Goal: Task Accomplishment & Management: Complete application form

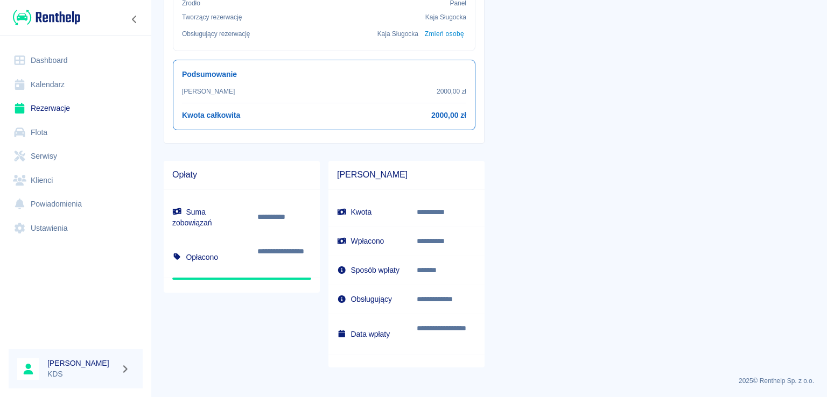
scroll to position [386, 0]
click at [321, 243] on div "**********" at bounding box center [402, 259] width 165 height 215
drag, startPoint x: 321, startPoint y: 243, endPoint x: 668, endPoint y: 132, distance: 364.2
click at [668, 133] on div "**********" at bounding box center [648, 32] width 329 height 670
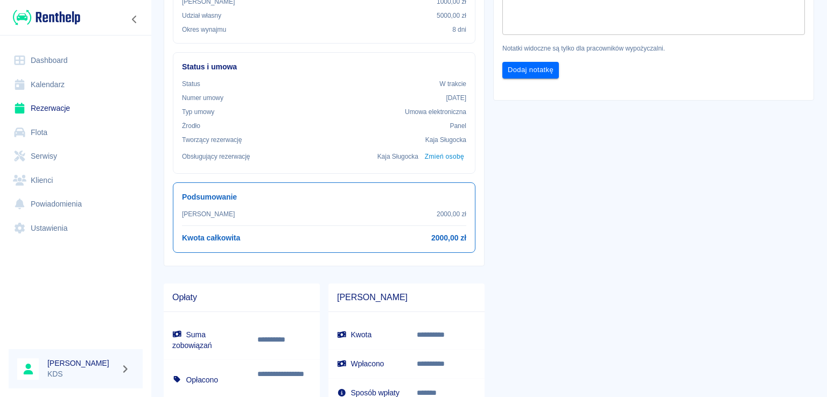
scroll to position [171, 0]
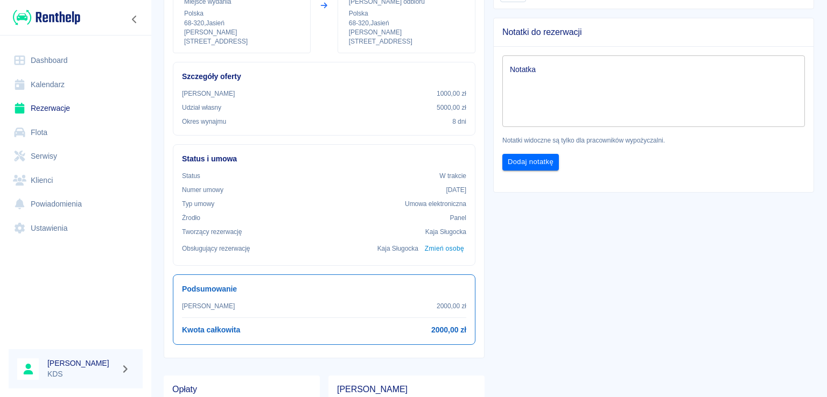
click at [77, 86] on link "Kalendarz" at bounding box center [76, 85] width 134 height 24
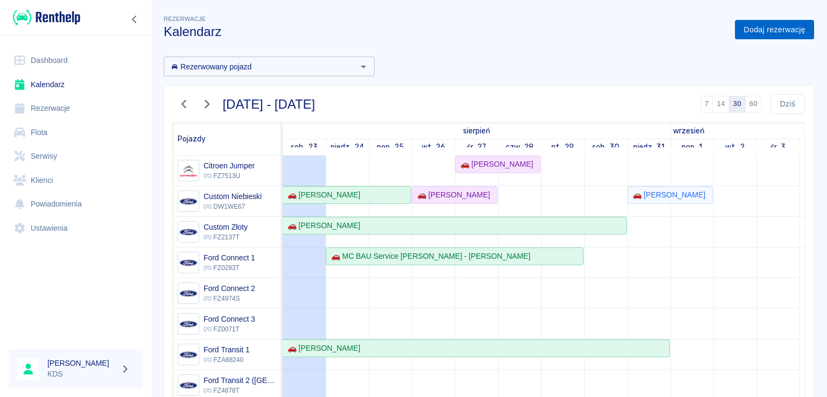
click at [767, 31] on link "Dodaj rezerwację" at bounding box center [774, 30] width 79 height 20
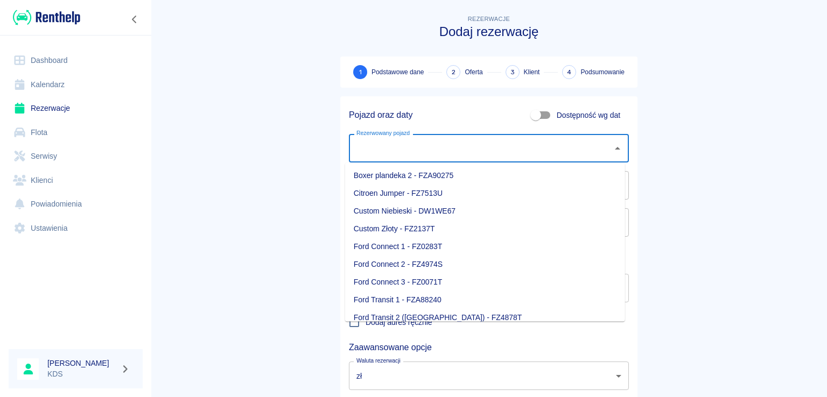
click at [478, 141] on input "Rezerwowany pojazd" at bounding box center [481, 148] width 254 height 19
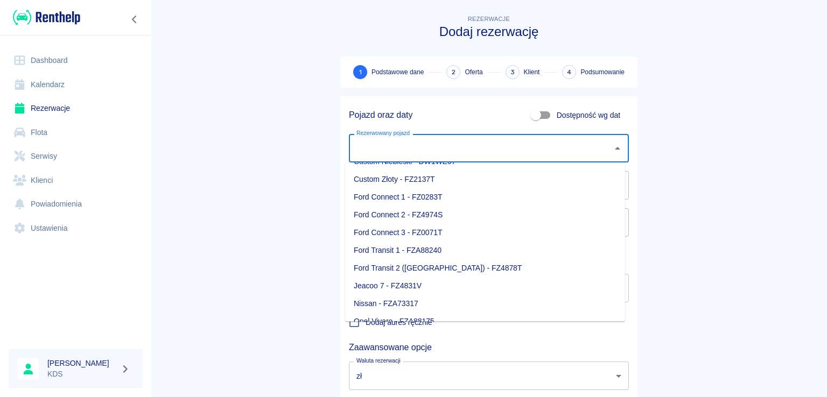
scroll to position [108, 0]
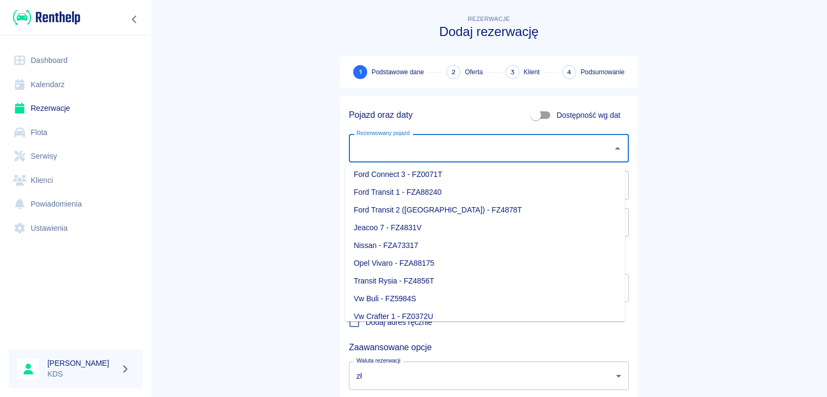
click at [411, 243] on li "Nissan - FZA73317" at bounding box center [485, 246] width 280 height 18
type input "Nissan - FZA73317"
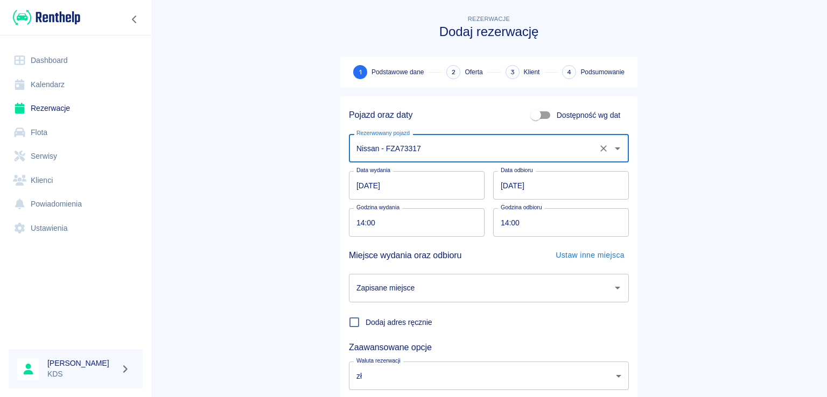
click at [437, 189] on input "[DATE]" at bounding box center [417, 185] width 136 height 29
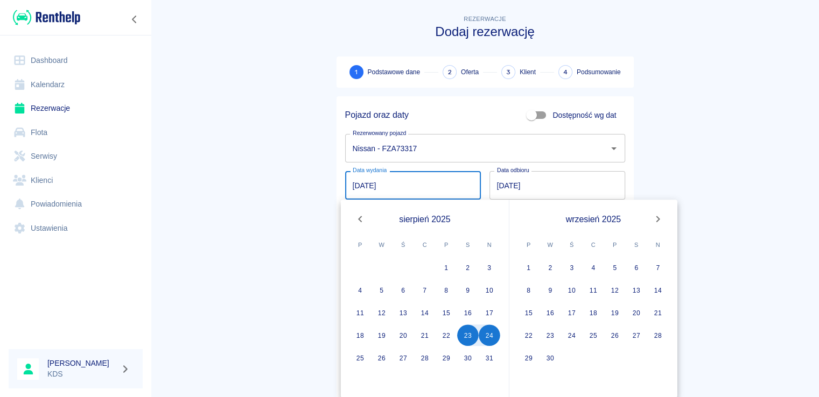
click at [439, 187] on input "[DATE]" at bounding box center [413, 185] width 136 height 29
click at [400, 349] on button "27" at bounding box center [403, 358] width 22 height 22
click at [425, 358] on button "28" at bounding box center [425, 358] width 22 height 22
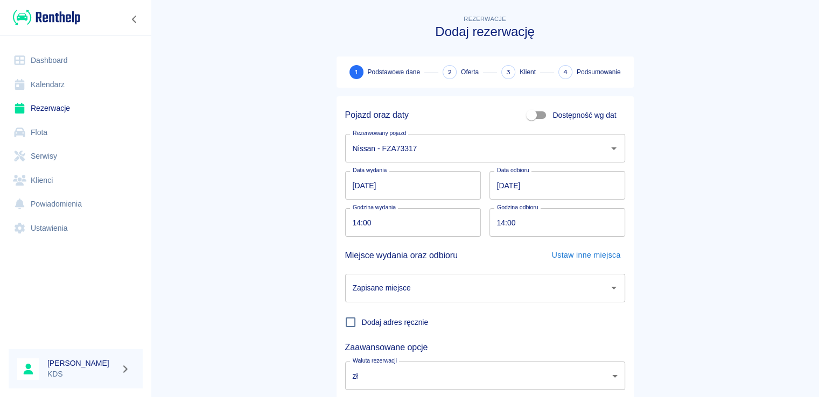
type input "[DATE]"
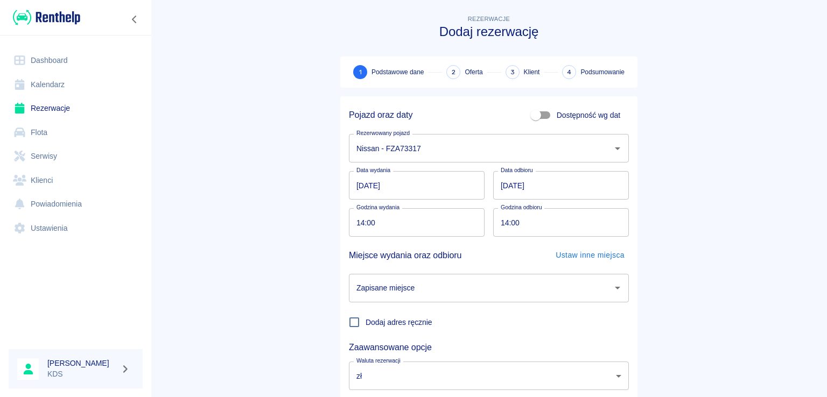
click at [429, 219] on input "14:00" at bounding box center [413, 222] width 128 height 29
click at [448, 216] on input "14:00" at bounding box center [413, 222] width 128 height 29
type input "10:00"
click at [549, 216] on input "14:00" at bounding box center [557, 222] width 128 height 29
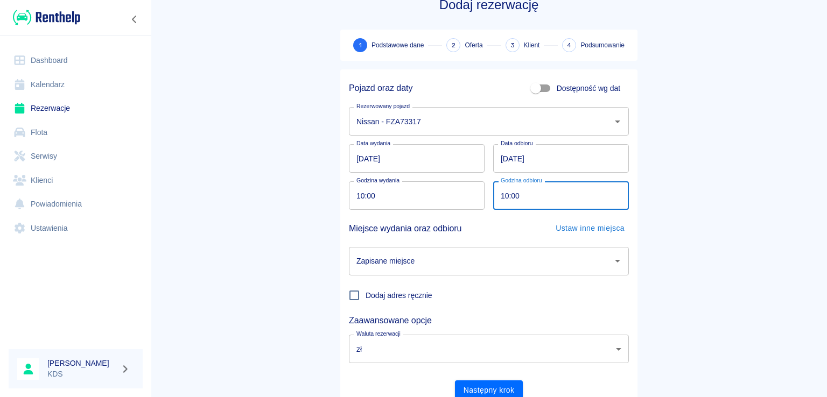
scroll to position [70, 0]
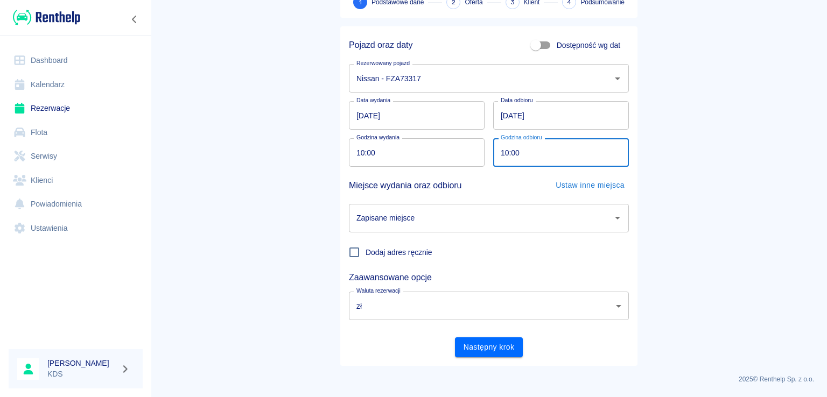
type input "10:00"
click at [489, 221] on input "Zapisane miejsce" at bounding box center [481, 218] width 254 height 19
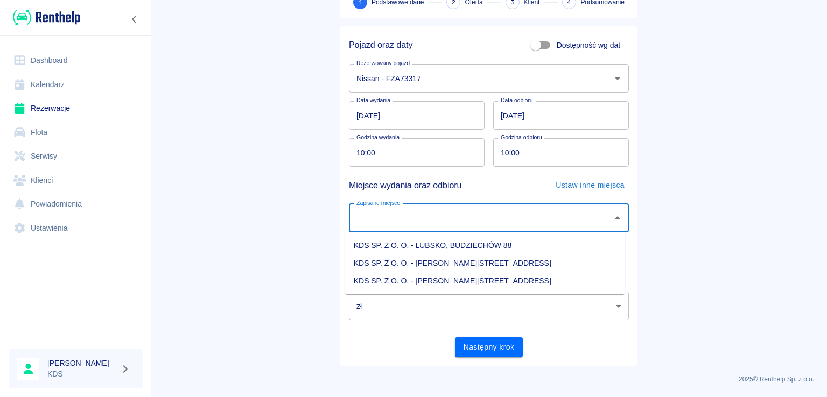
click at [491, 278] on li "KDS SP. Z O. O. - [PERSON_NAME][STREET_ADDRESS]" at bounding box center [485, 281] width 280 height 18
type input "KDS SP. Z O. O. - [PERSON_NAME][STREET_ADDRESS]"
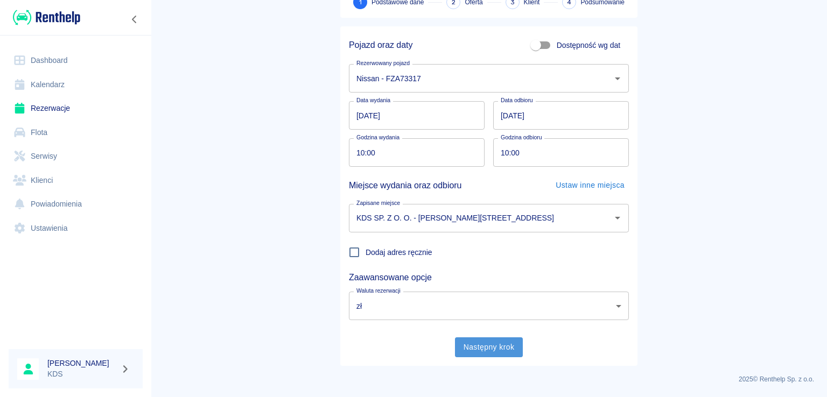
click at [493, 348] on button "Następny krok" at bounding box center [489, 347] width 68 height 20
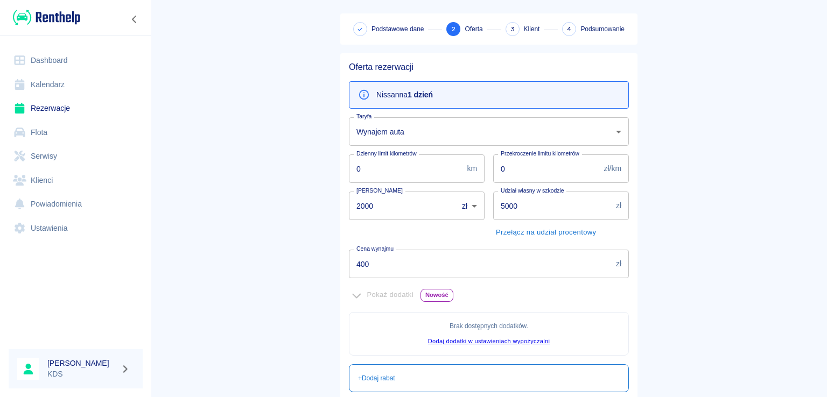
scroll to position [108, 0]
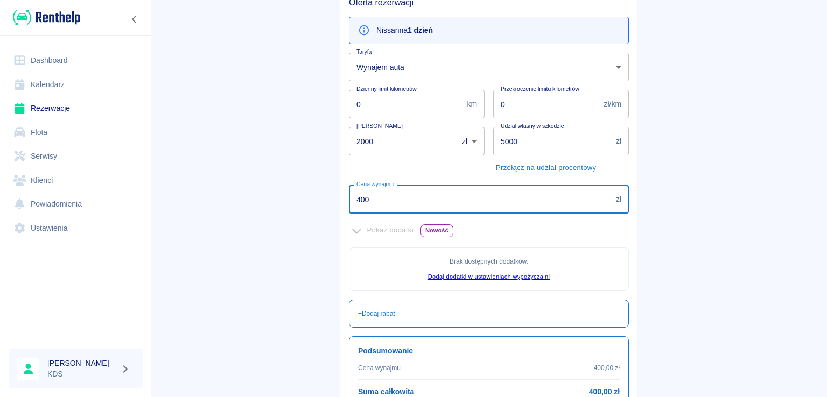
click at [493, 196] on input "400" at bounding box center [480, 199] width 263 height 29
type input "3"
type input "300"
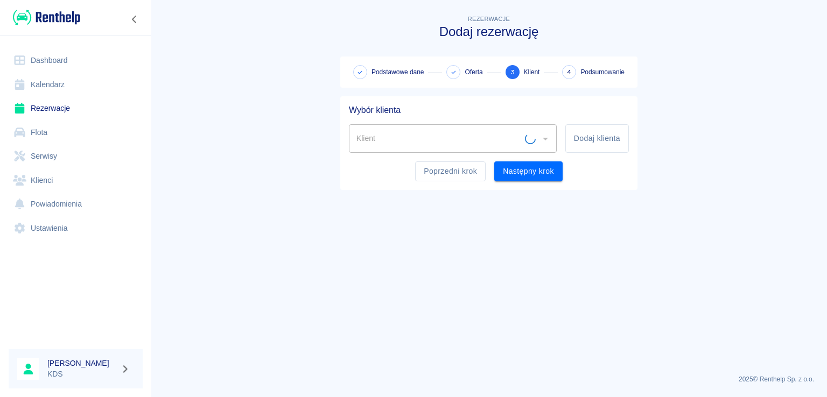
scroll to position [0, 0]
click at [575, 140] on button "Dodaj klienta" at bounding box center [597, 138] width 64 height 29
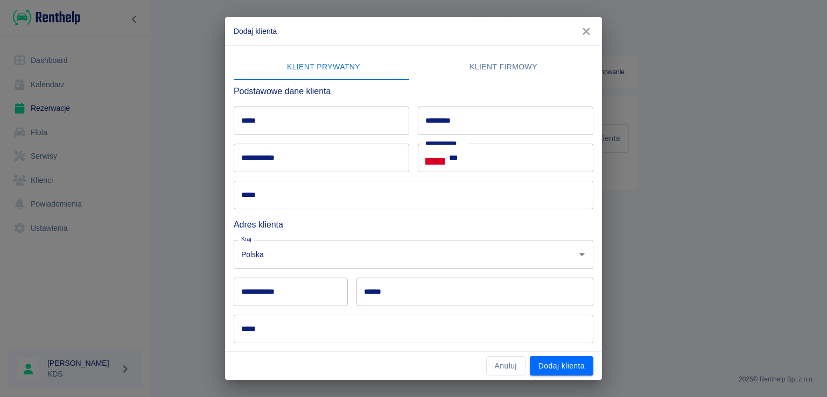
click at [588, 30] on icon "button" at bounding box center [585, 31] width 7 height 7
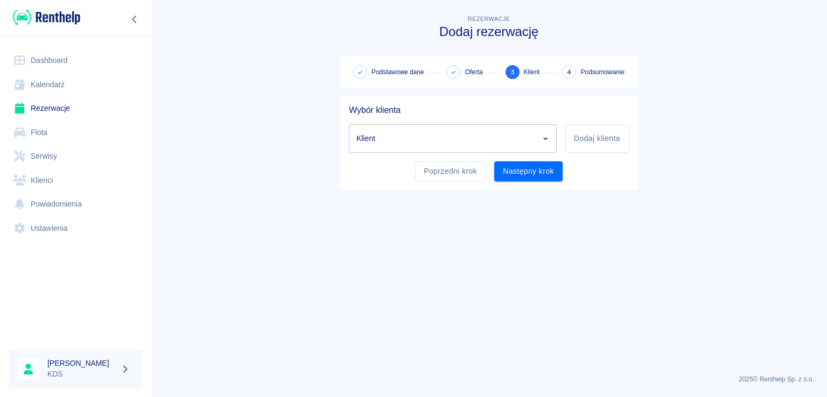
click at [470, 132] on input "Klient" at bounding box center [445, 138] width 182 height 19
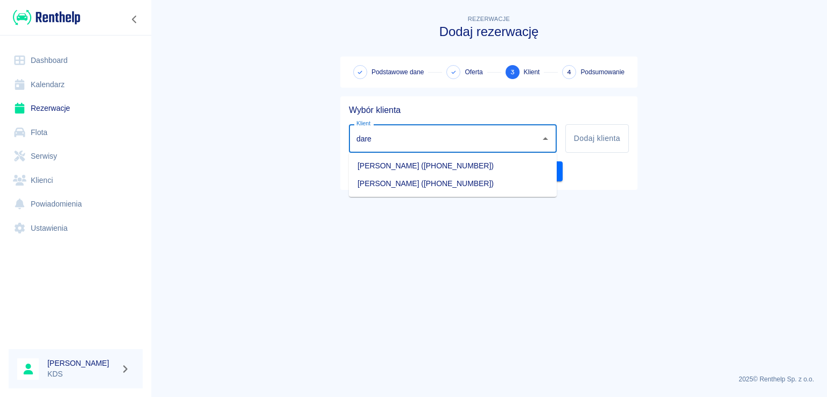
click at [439, 179] on li "[PERSON_NAME] ([PHONE_NUMBER])" at bounding box center [453, 184] width 208 height 18
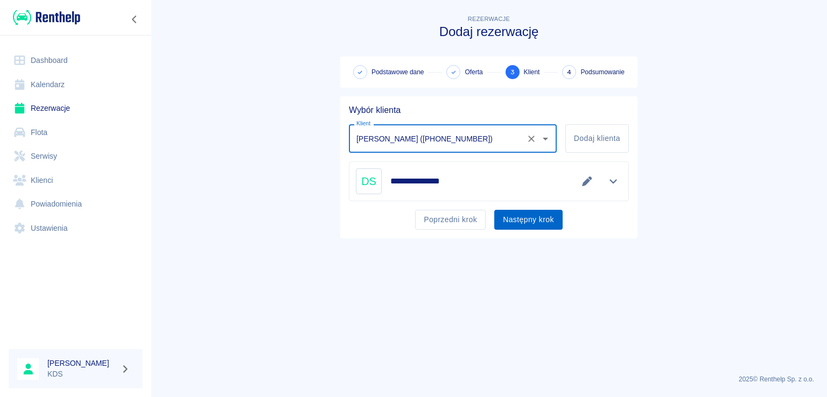
type input "[PERSON_NAME] ([PHONE_NUMBER])"
click at [506, 215] on button "Następny krok" at bounding box center [528, 220] width 68 height 20
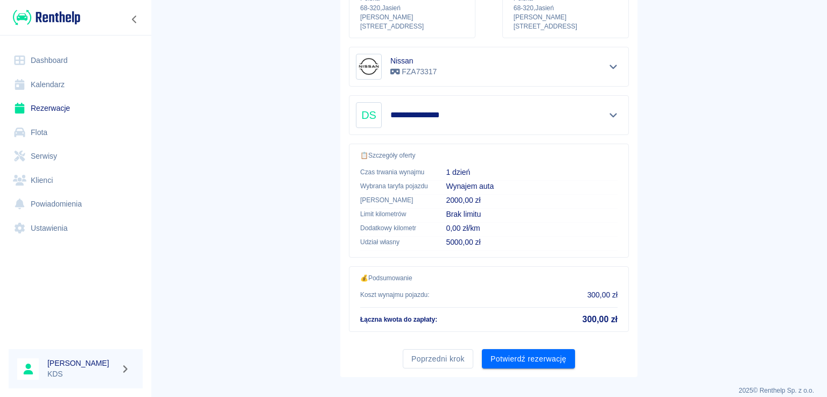
scroll to position [182, 0]
click at [510, 349] on button "Potwierdź rezerwację" at bounding box center [528, 359] width 93 height 20
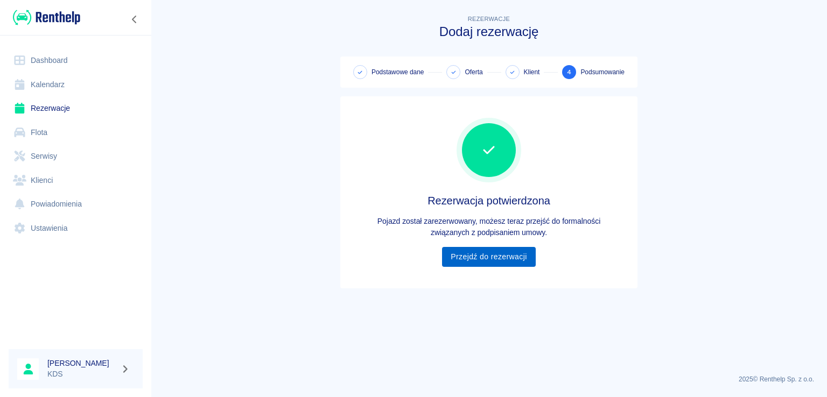
click at [482, 258] on link "Przejdź do rezerwacji" at bounding box center [488, 257] width 93 height 20
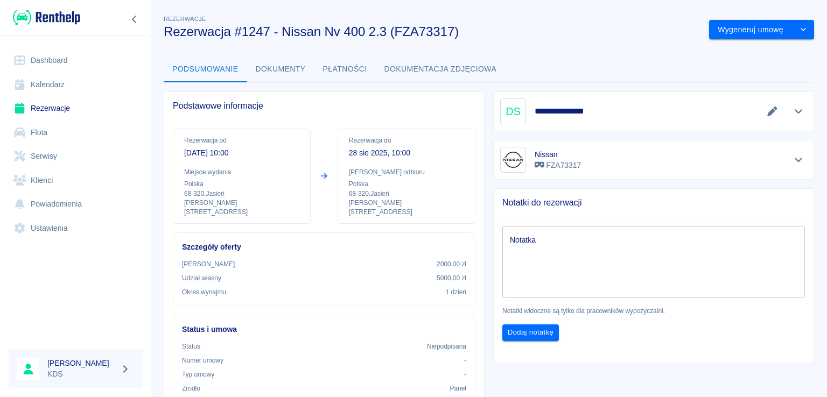
click at [54, 92] on link "Kalendarz" at bounding box center [76, 85] width 134 height 24
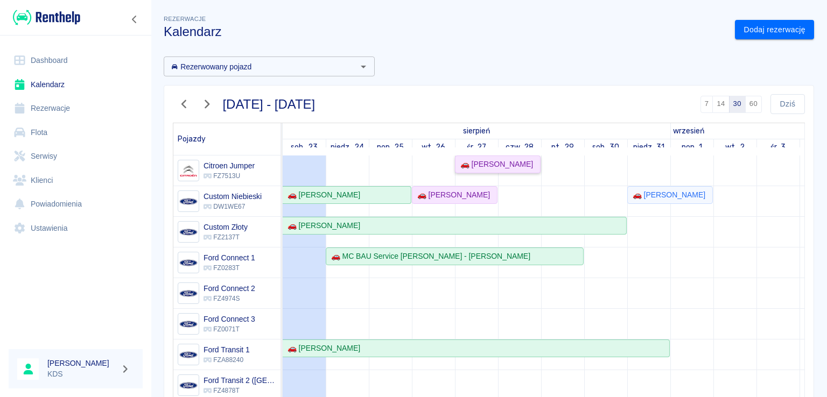
click at [483, 168] on div "🚗 [PERSON_NAME]" at bounding box center [494, 164] width 77 height 11
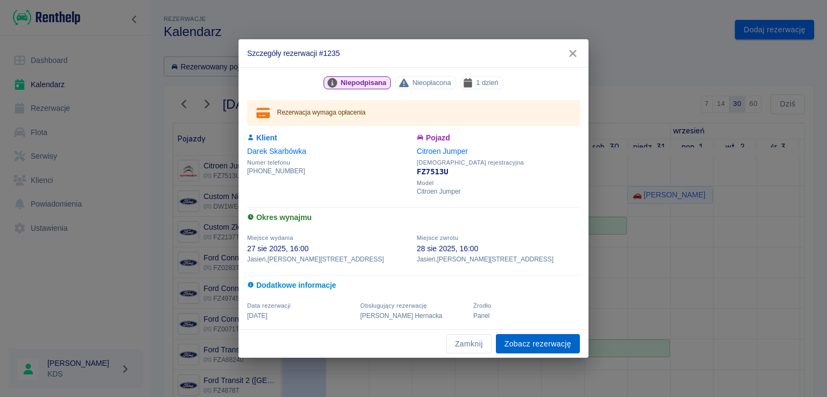
click at [521, 343] on link "Zobacz rezerwację" at bounding box center [538, 344] width 84 height 20
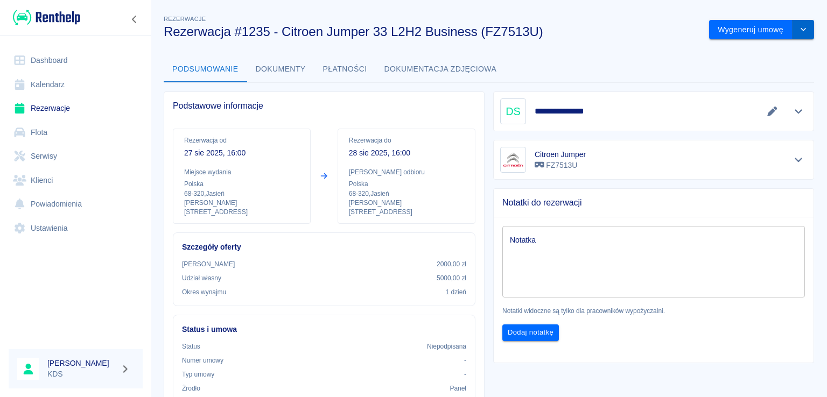
click at [799, 32] on icon "drop-down" at bounding box center [803, 29] width 9 height 7
click at [738, 87] on li "Anuluj rezerwację" at bounding box center [752, 88] width 87 height 18
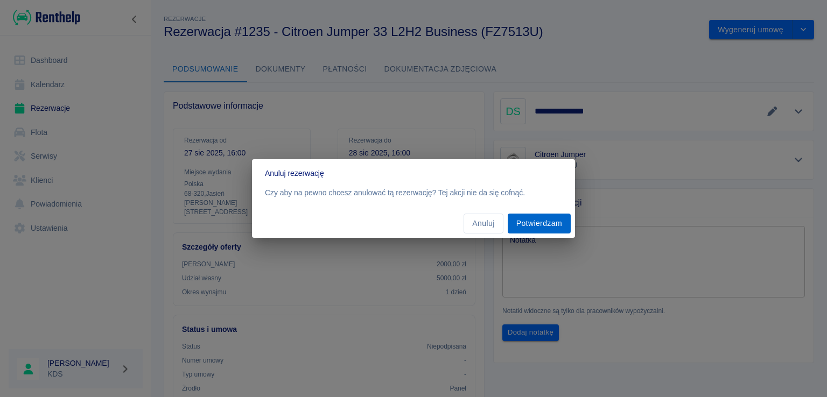
click at [555, 222] on button "Potwierdzam" at bounding box center [538, 224] width 63 height 20
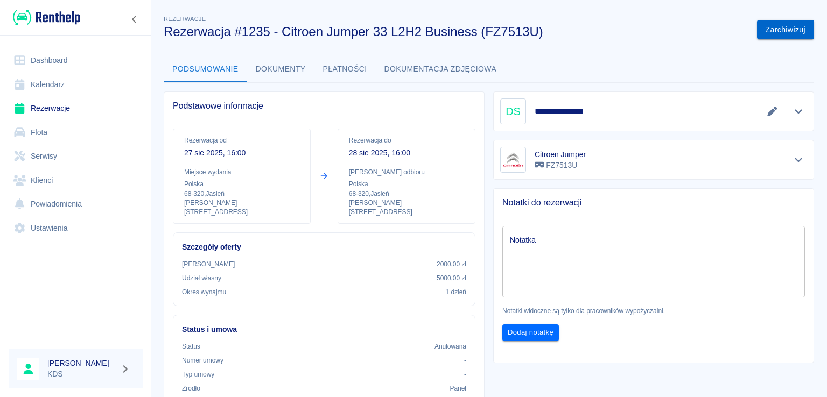
click at [759, 31] on button "Zarchiwizuj" at bounding box center [785, 30] width 57 height 20
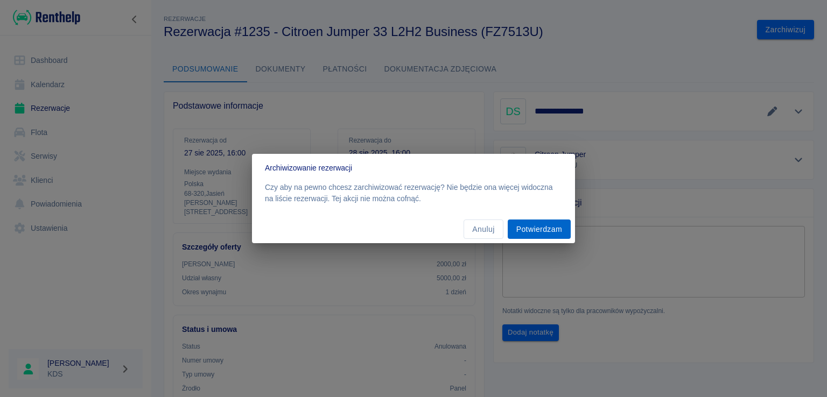
click at [532, 224] on button "Potwierdzam" at bounding box center [538, 230] width 63 height 20
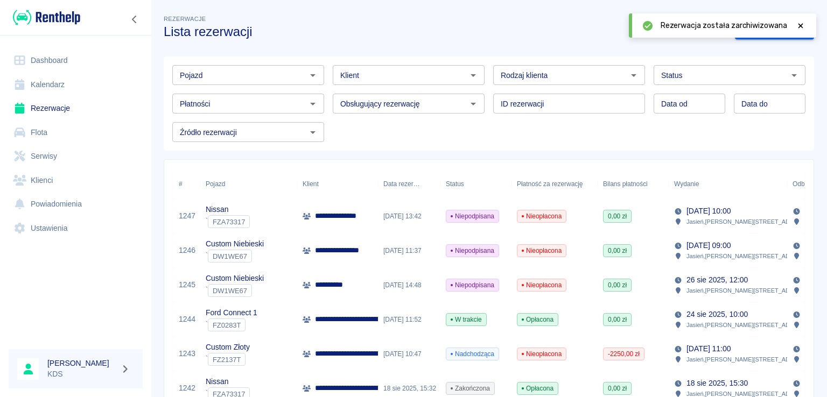
click at [799, 27] on icon at bounding box center [800, 25] width 5 height 5
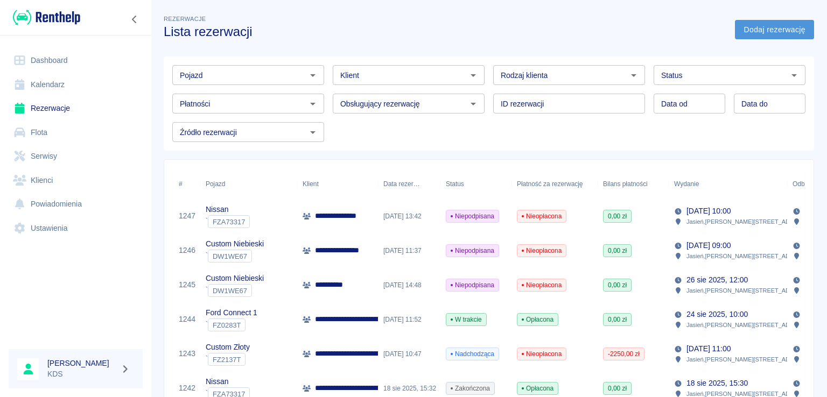
click at [735, 31] on link "Dodaj rezerwację" at bounding box center [774, 30] width 79 height 20
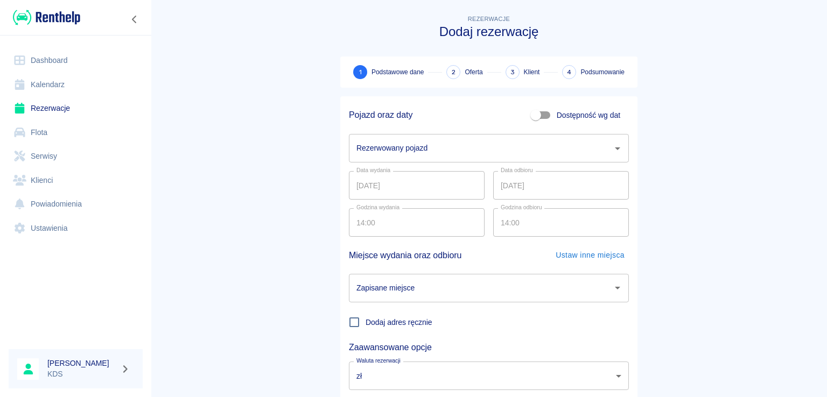
click at [62, 84] on link "Kalendarz" at bounding box center [76, 85] width 134 height 24
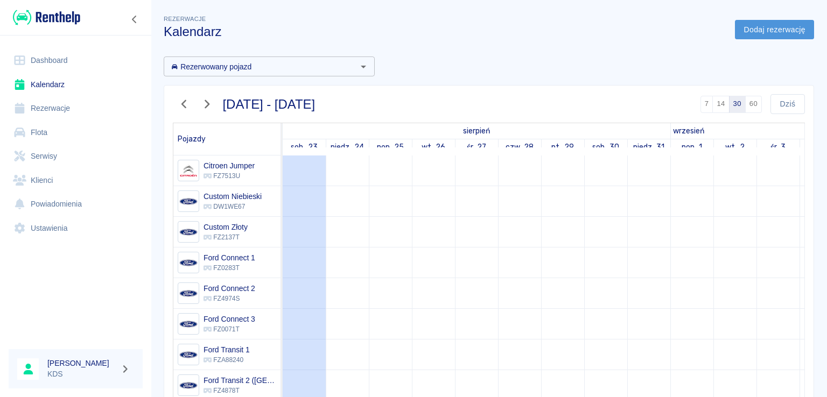
click at [746, 23] on link "Dodaj rezerwację" at bounding box center [774, 30] width 79 height 20
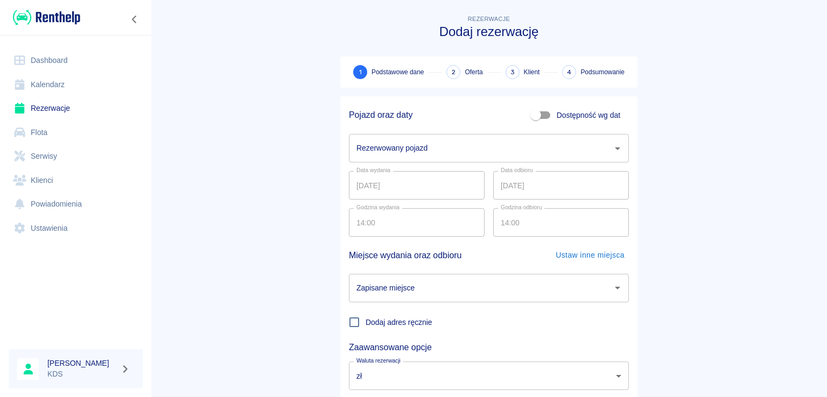
click at [469, 143] on input "Rezerwowany pojazd" at bounding box center [481, 148] width 254 height 19
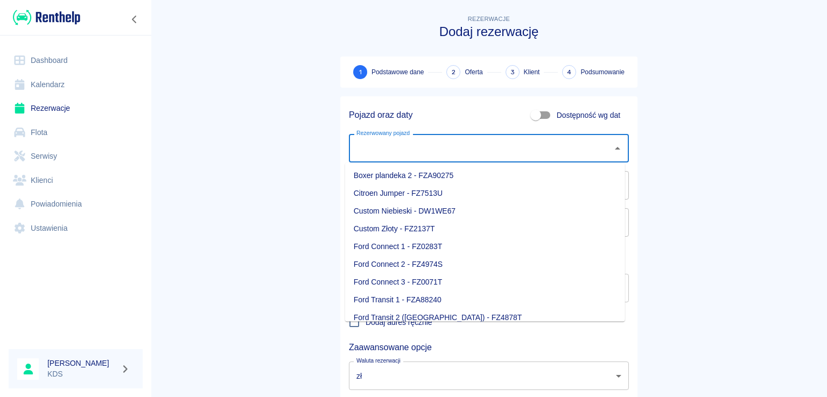
click at [401, 197] on li "Citroen Jumper - FZ7513U" at bounding box center [485, 194] width 280 height 18
type input "Citroen Jumper - FZ7513U"
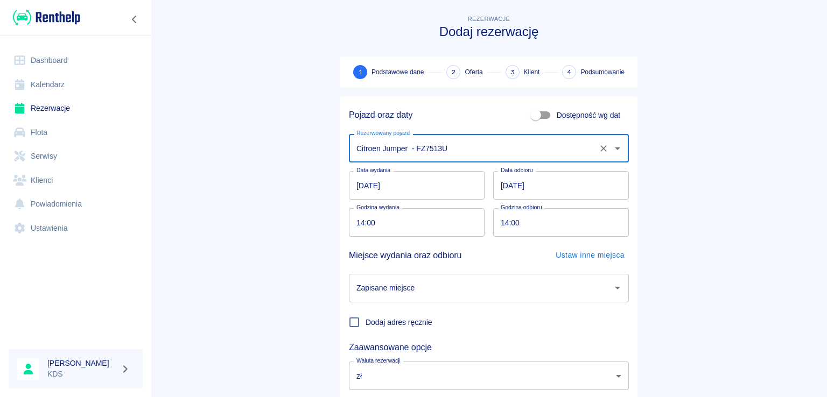
click at [442, 196] on input "[DATE]" at bounding box center [417, 185] width 136 height 29
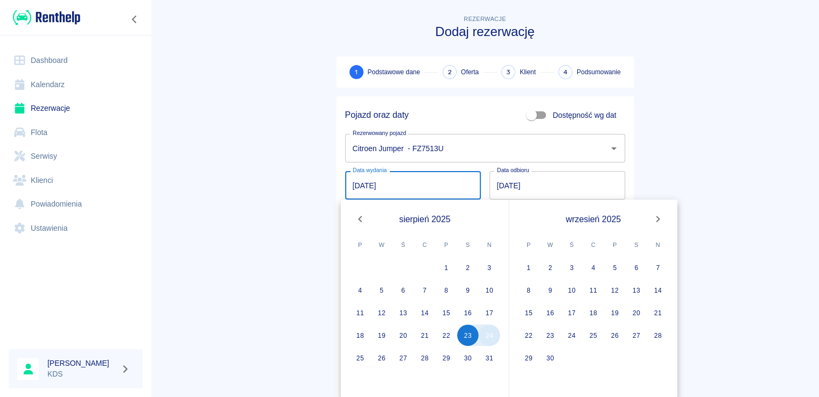
click at [487, 337] on button "24" at bounding box center [489, 336] width 22 height 22
type input "[DATE]"
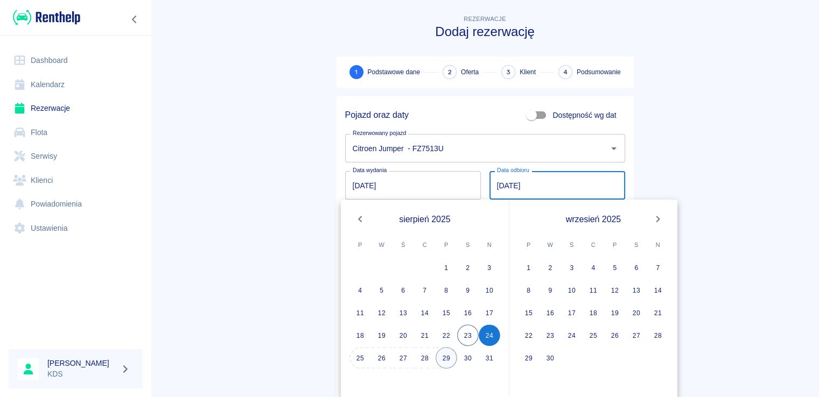
click at [447, 354] on button "29" at bounding box center [446, 358] width 22 height 22
type input "29.08.2025"
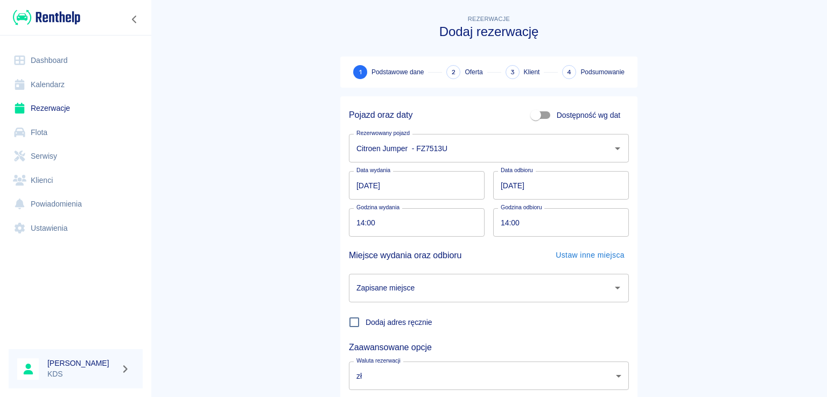
click at [427, 221] on input "14:00" at bounding box center [413, 222] width 128 height 29
drag, startPoint x: 419, startPoint y: 234, endPoint x: 415, endPoint y: 225, distance: 9.2
click at [419, 233] on input "08:00" at bounding box center [413, 222] width 128 height 29
click at [415, 224] on input "08:00" at bounding box center [413, 222] width 128 height 29
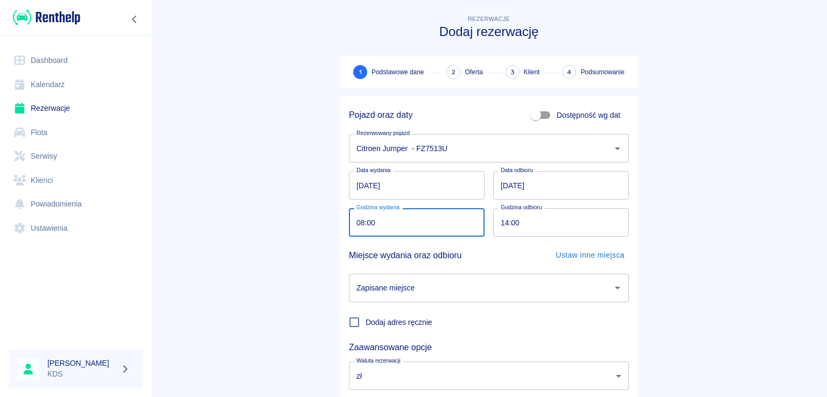
click at [393, 227] on input "08:00" at bounding box center [413, 222] width 128 height 29
click at [355, 226] on input "08:00" at bounding box center [413, 222] width 128 height 29
type input "16:00"
click at [535, 224] on input "14:00" at bounding box center [557, 222] width 128 height 29
type input "16:00"
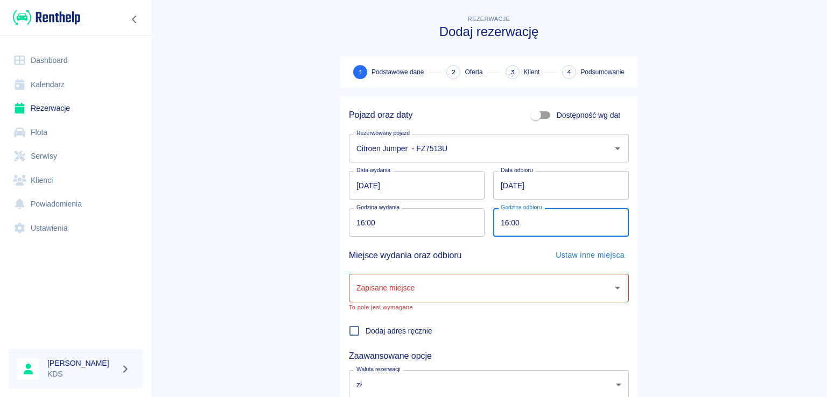
drag, startPoint x: 568, startPoint y: 277, endPoint x: 574, endPoint y: 285, distance: 10.0
click at [568, 277] on div "Zapisane miejsce" at bounding box center [489, 288] width 280 height 29
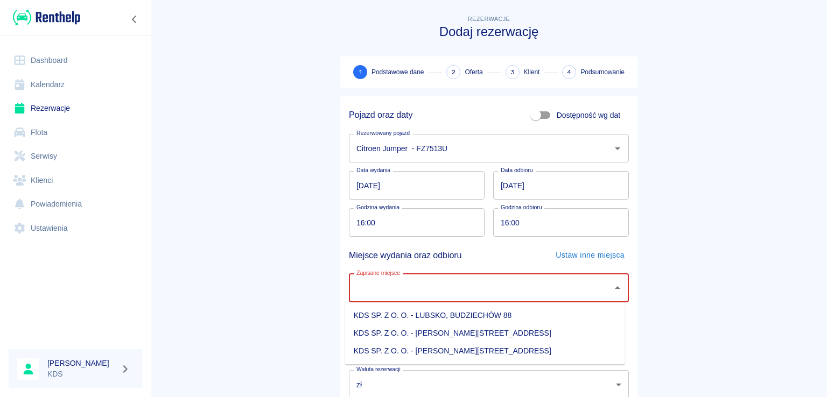
click at [475, 353] on li "KDS SP. Z O. O. - [PERSON_NAME][STREET_ADDRESS]" at bounding box center [485, 351] width 280 height 18
type input "KDS SP. Z O. O. - [PERSON_NAME][STREET_ADDRESS]"
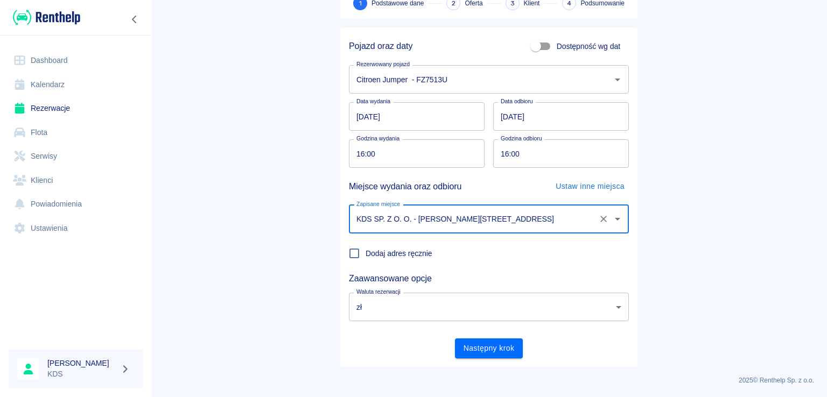
scroll to position [70, 0]
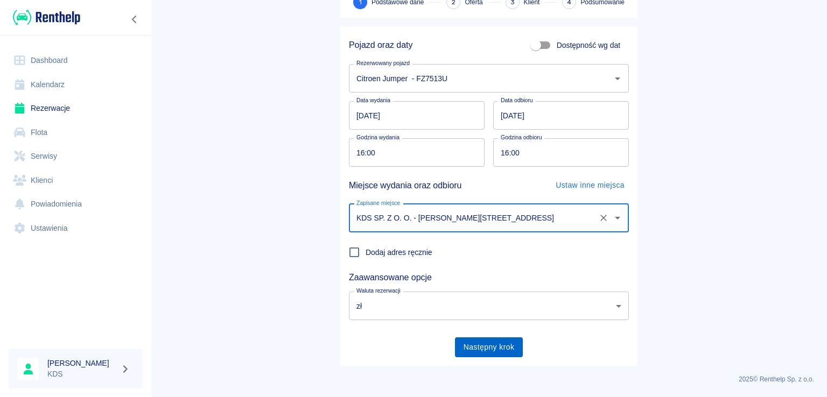
click at [508, 350] on button "Następny krok" at bounding box center [489, 347] width 68 height 20
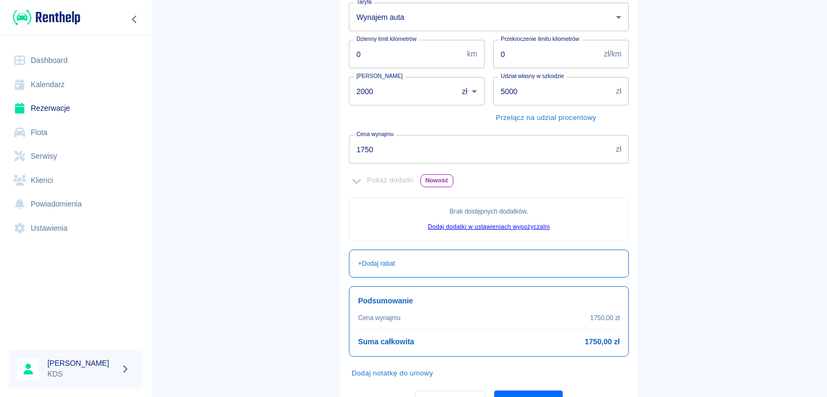
scroll to position [161, 0]
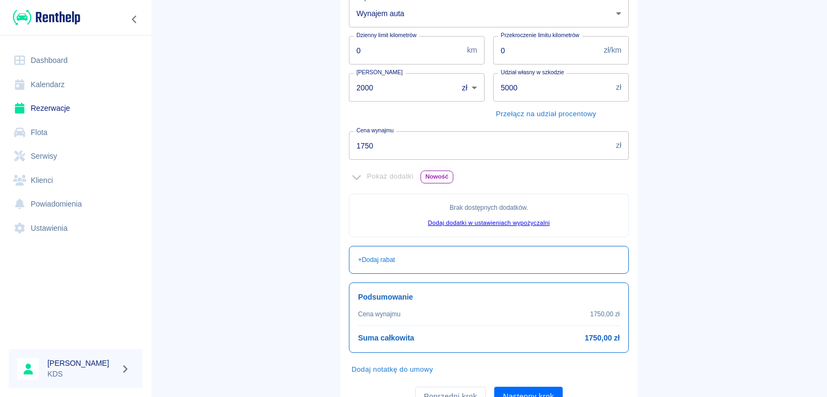
click at [58, 15] on img at bounding box center [46, 18] width 67 height 18
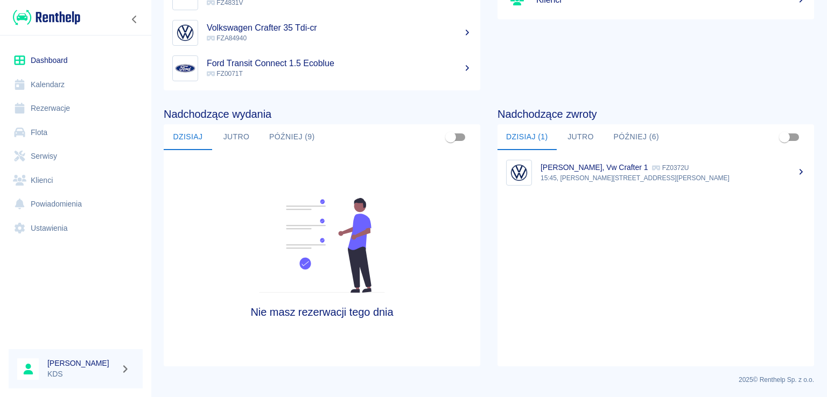
scroll to position [164, 0]
click at [58, 94] on link "Kalendarz" at bounding box center [76, 85] width 134 height 24
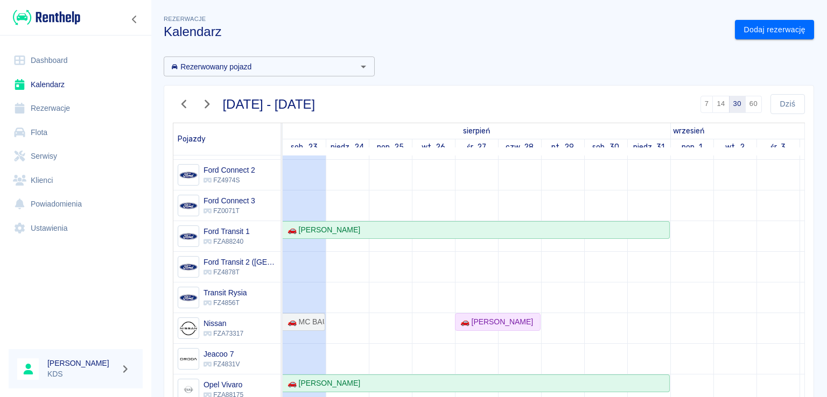
scroll to position [129, 0]
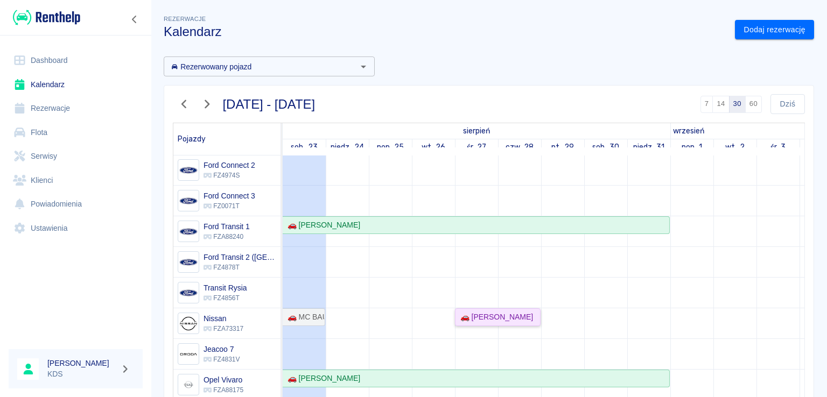
click at [509, 312] on div "🚗 [PERSON_NAME]" at bounding box center [494, 317] width 77 height 11
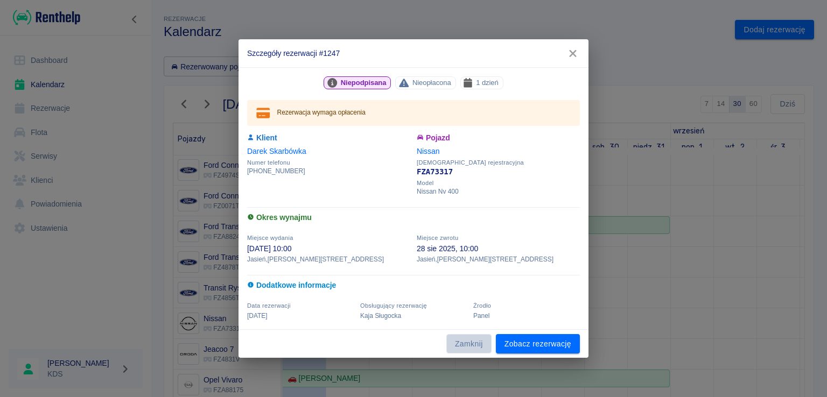
drag, startPoint x: 480, startPoint y: 346, endPoint x: 497, endPoint y: 309, distance: 40.4
click at [480, 346] on button "Zamknij" at bounding box center [468, 344] width 45 height 20
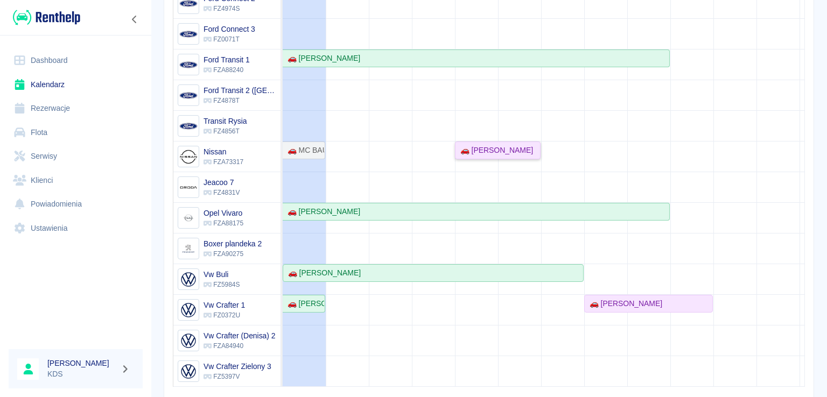
scroll to position [163, 0]
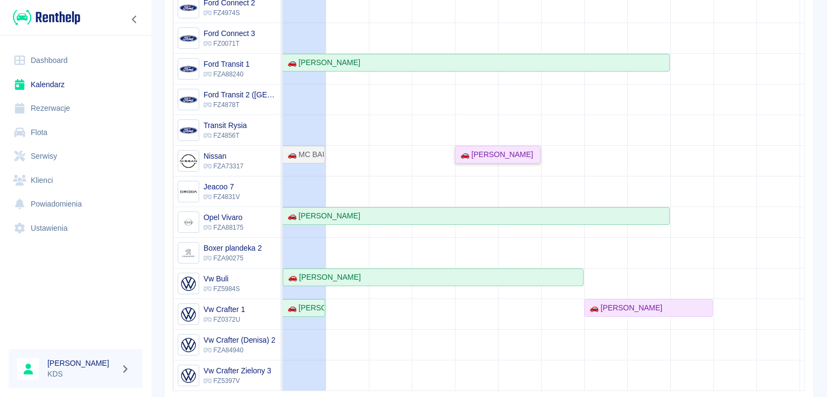
click at [504, 149] on div "🚗 [PERSON_NAME]" at bounding box center [494, 154] width 77 height 11
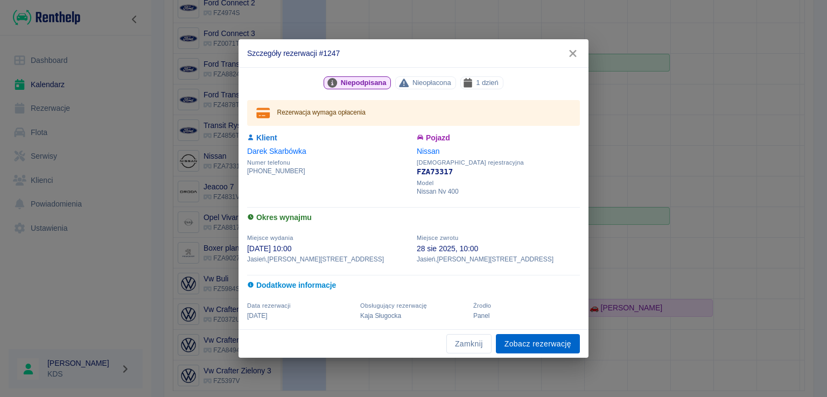
click at [531, 341] on link "Zobacz rezerwację" at bounding box center [538, 344] width 84 height 20
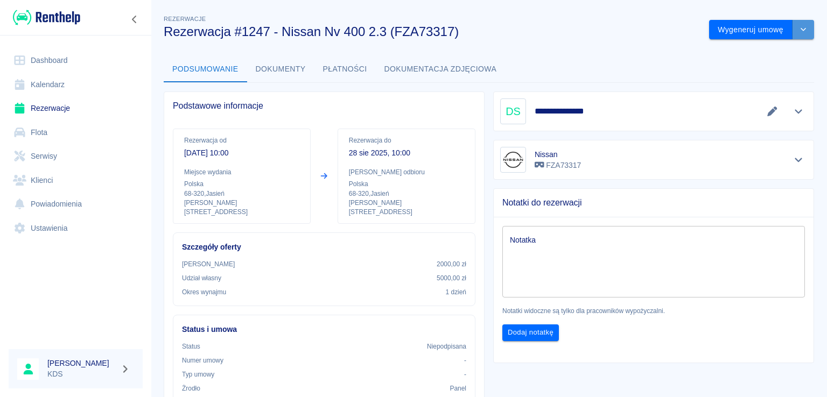
click at [792, 33] on button "drop-down" at bounding box center [803, 30] width 22 height 20
click at [751, 58] on li "Modyfikuj rezerwację" at bounding box center [752, 53] width 87 height 18
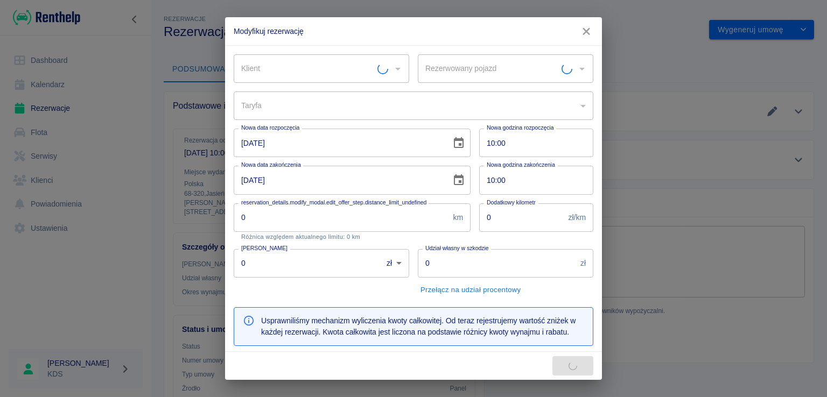
type input "Nissan - FZA73317"
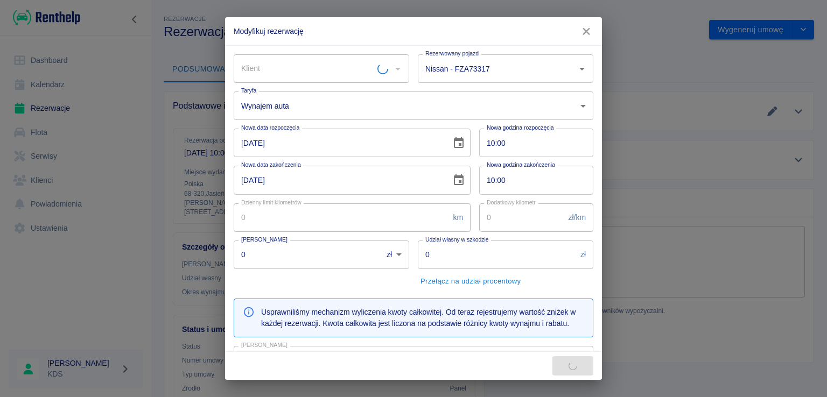
type input "Darek Skarbówka"
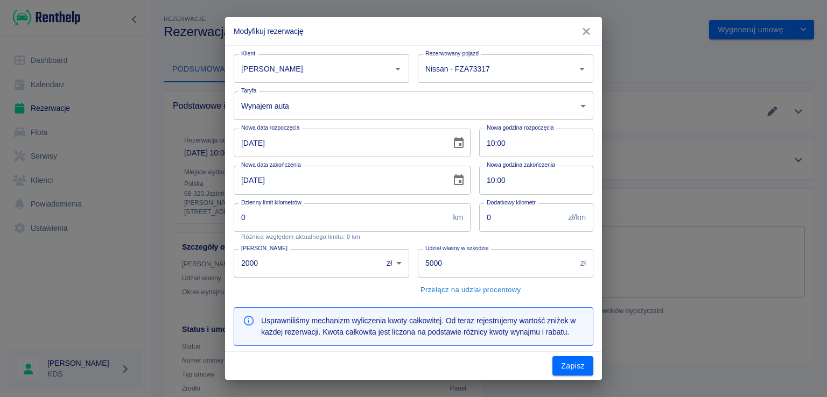
type input "2000"
type input "5000"
type input "400"
click at [527, 136] on input "10:00" at bounding box center [532, 143] width 107 height 29
type input "16:00"
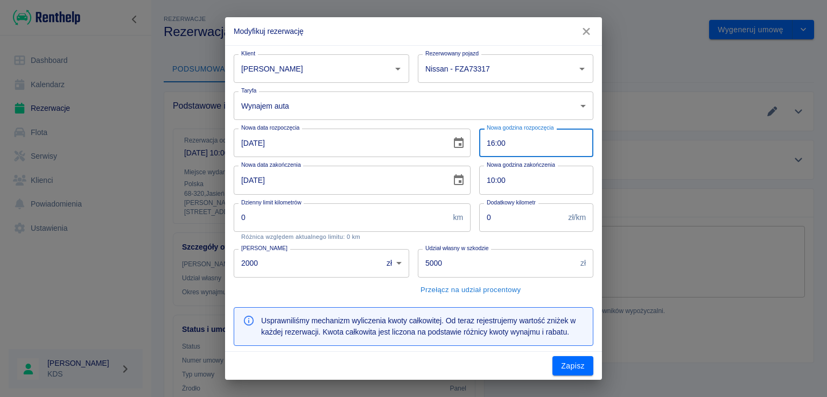
click at [515, 172] on input "10:00" at bounding box center [532, 180] width 107 height 29
type input "16:00"
click at [296, 264] on input "2000" at bounding box center [304, 263] width 141 height 29
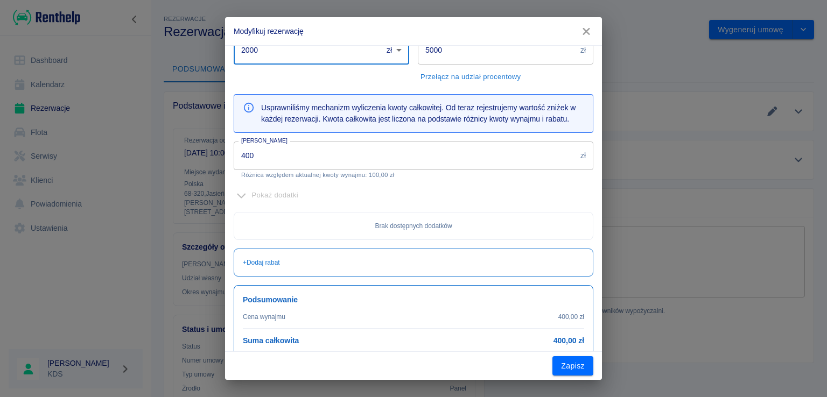
scroll to position [215, 0]
click at [352, 157] on input "400" at bounding box center [405, 153] width 342 height 29
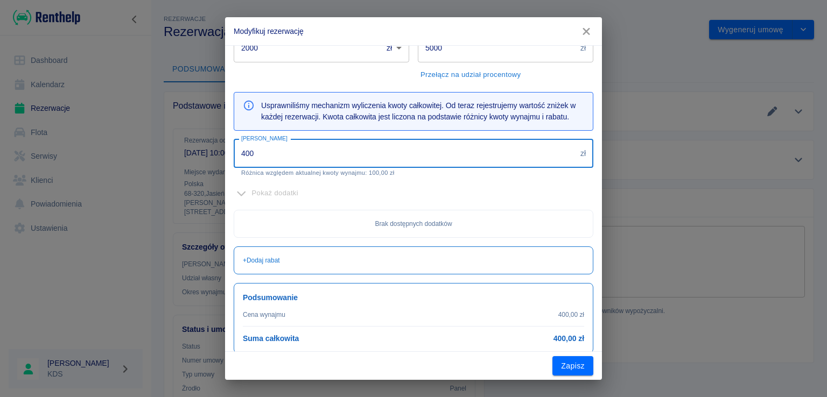
click at [352, 157] on input "400" at bounding box center [405, 153] width 342 height 29
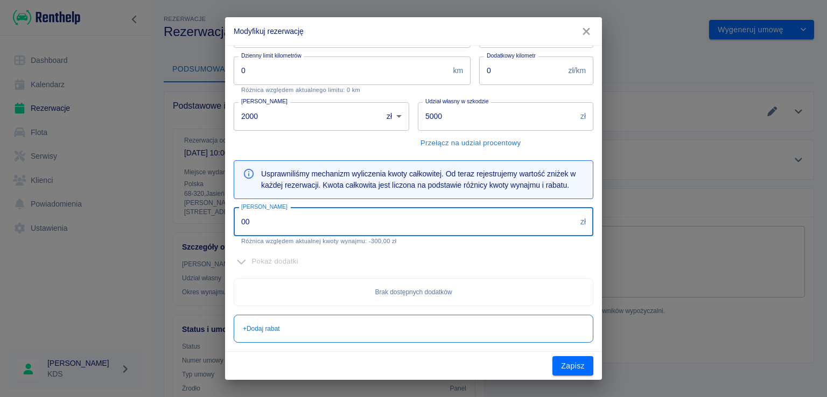
scroll to position [146, 0]
click at [569, 365] on button "Zapisz" at bounding box center [572, 366] width 41 height 20
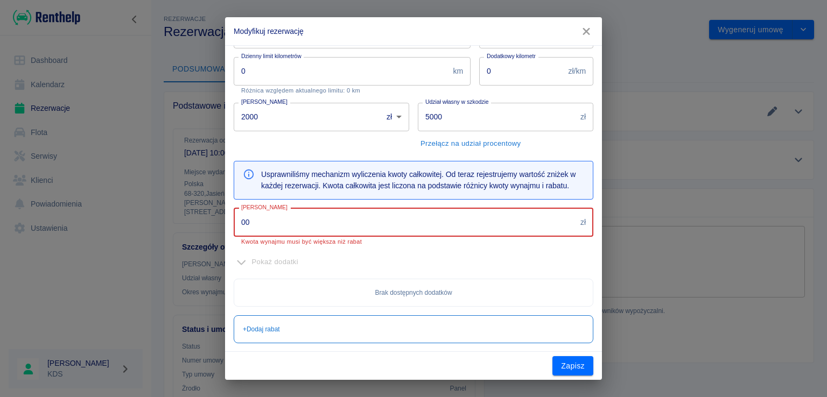
click at [342, 221] on input "00" at bounding box center [405, 222] width 342 height 29
type input "0"
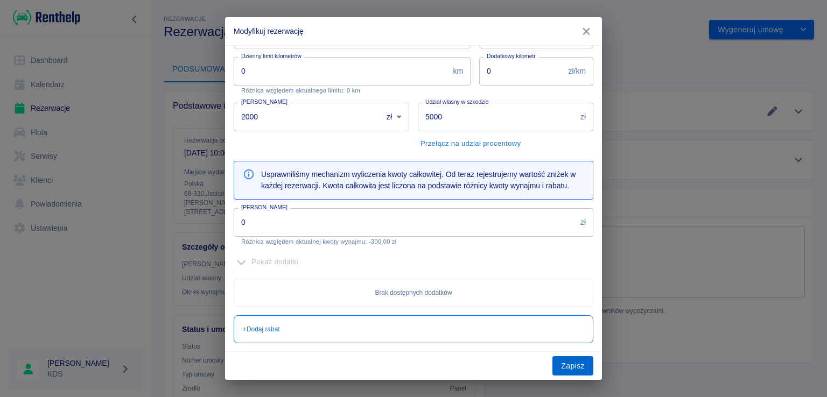
click at [560, 367] on button "Zapisz" at bounding box center [572, 366] width 41 height 20
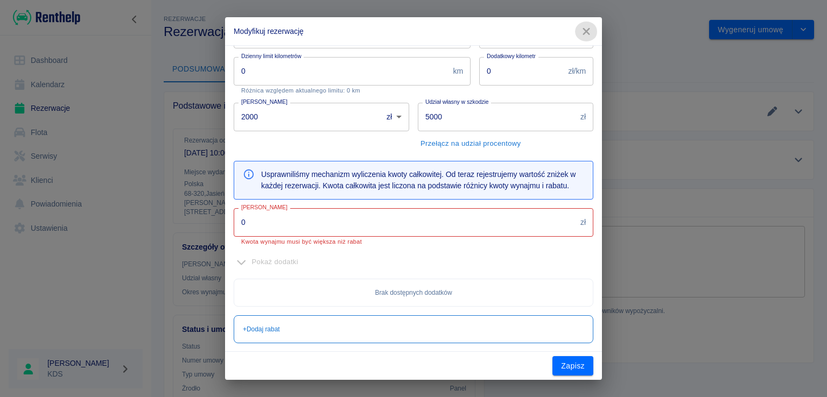
click at [583, 31] on icon "button" at bounding box center [586, 31] width 14 height 11
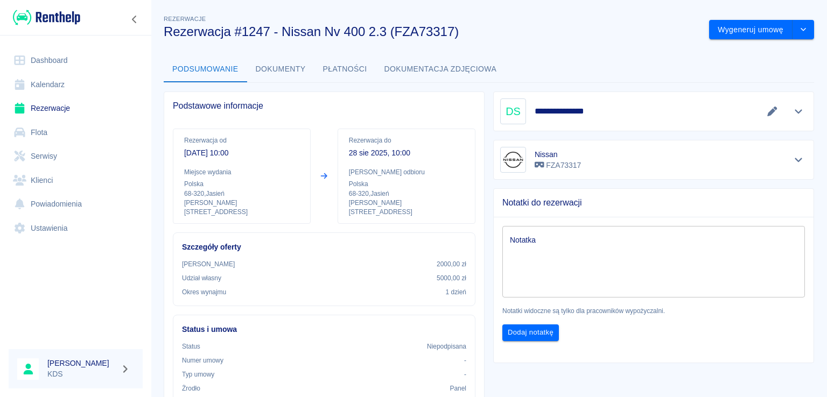
click at [77, 89] on link "Kalendarz" at bounding box center [76, 85] width 134 height 24
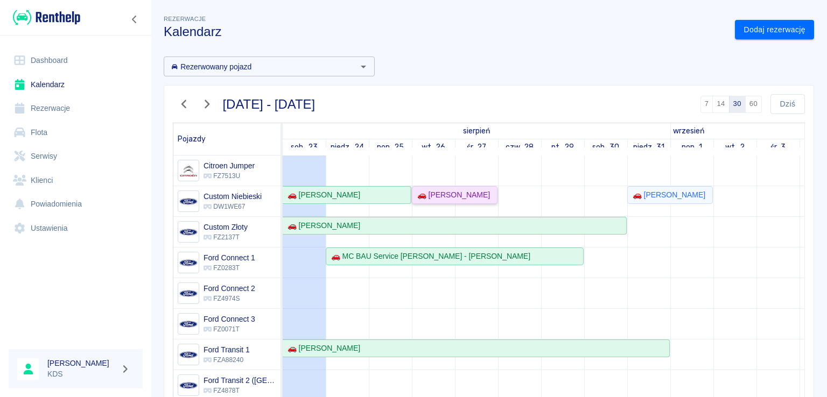
click at [470, 196] on div "🚗 [PERSON_NAME]" at bounding box center [454, 194] width 83 height 11
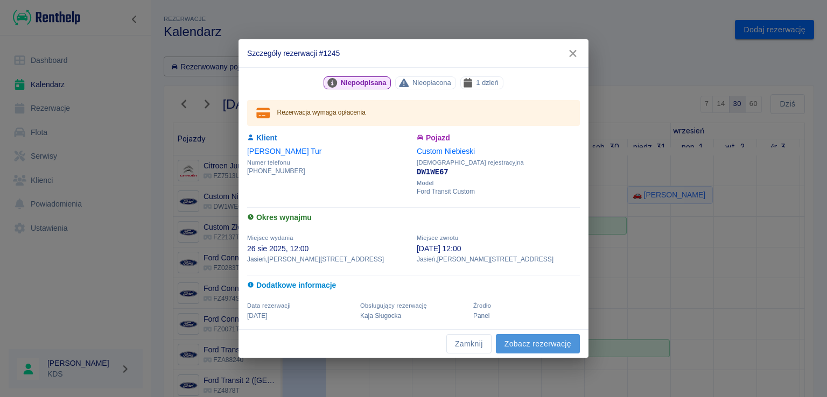
click at [525, 343] on link "Zobacz rezerwację" at bounding box center [538, 344] width 84 height 20
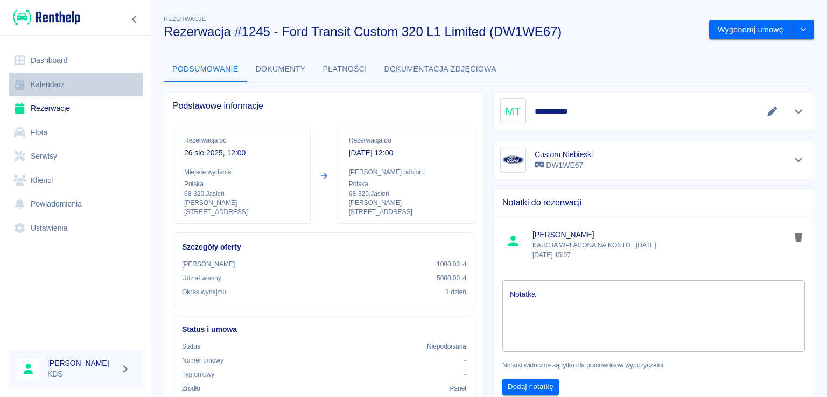
click at [54, 92] on link "Kalendarz" at bounding box center [76, 85] width 134 height 24
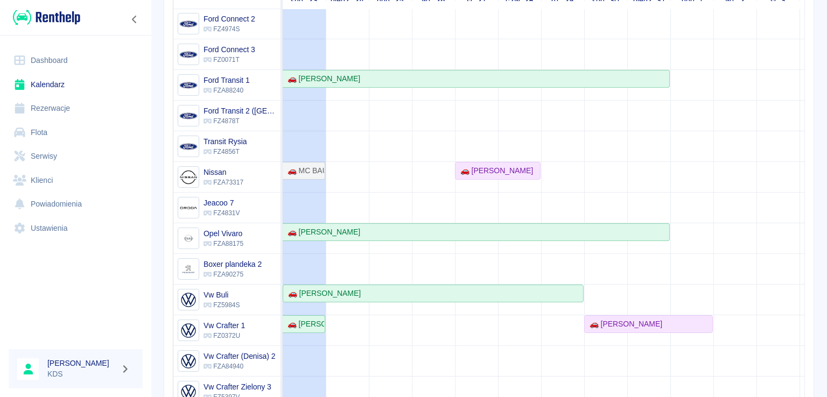
scroll to position [201, 0]
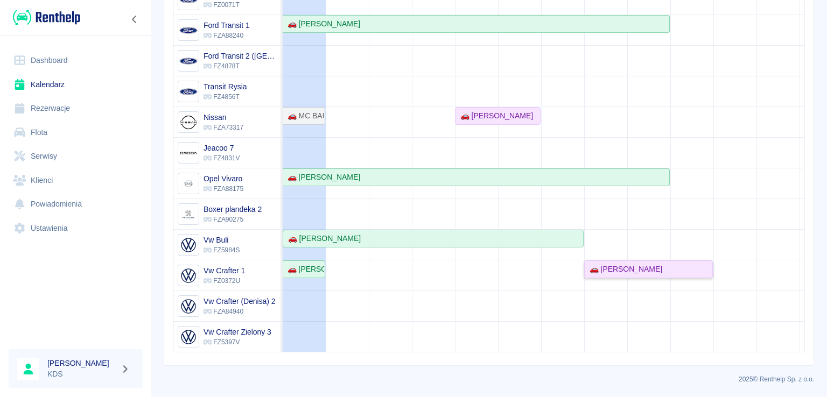
click at [636, 264] on div "🚗 [PERSON_NAME]" at bounding box center [623, 269] width 77 height 11
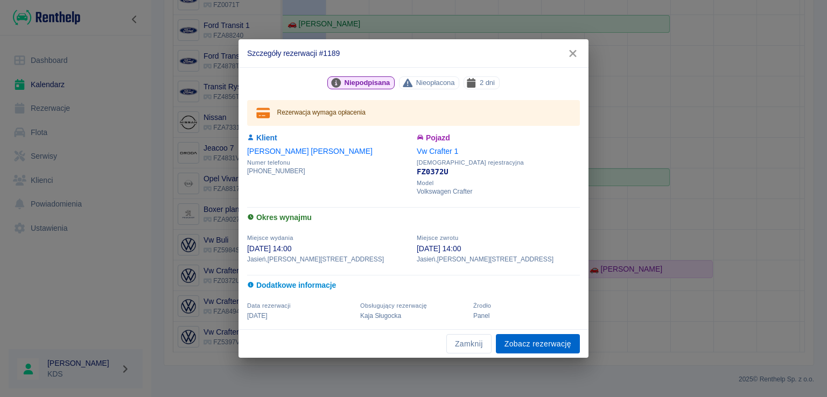
click at [553, 344] on link "Zobacz rezerwację" at bounding box center [538, 344] width 84 height 20
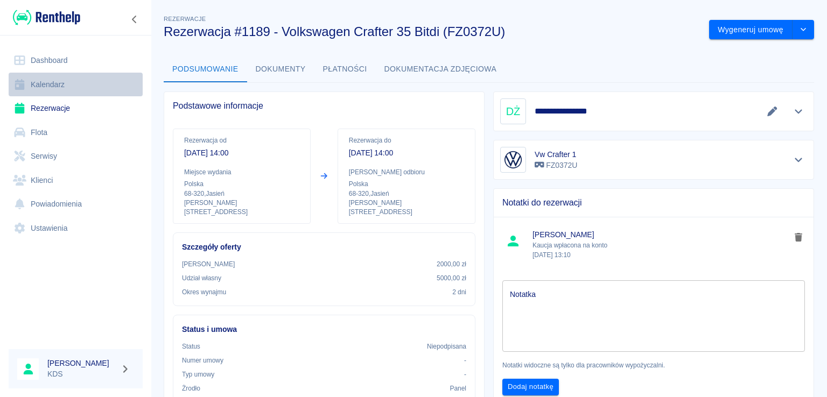
click at [45, 79] on link "Kalendarz" at bounding box center [76, 85] width 134 height 24
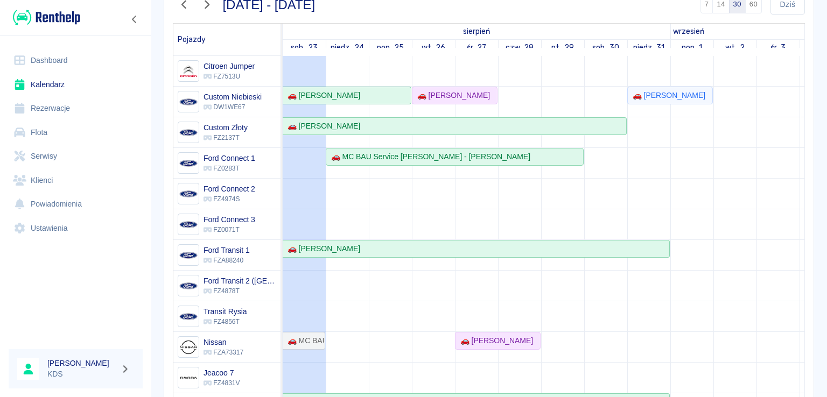
scroll to position [54, 0]
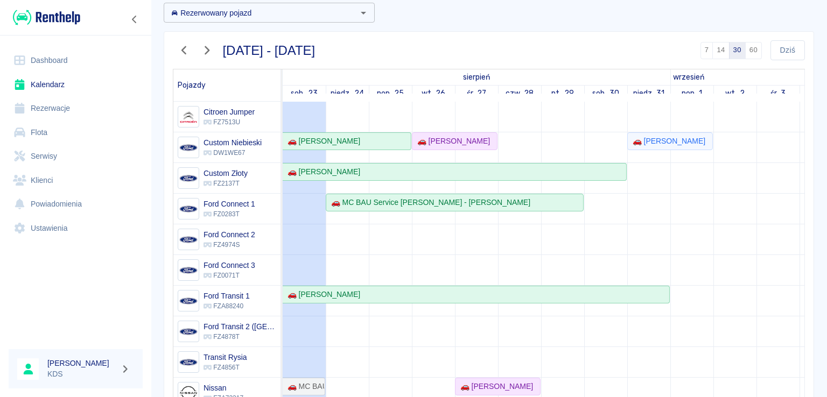
click at [72, 117] on link "Rezerwacje" at bounding box center [76, 108] width 134 height 24
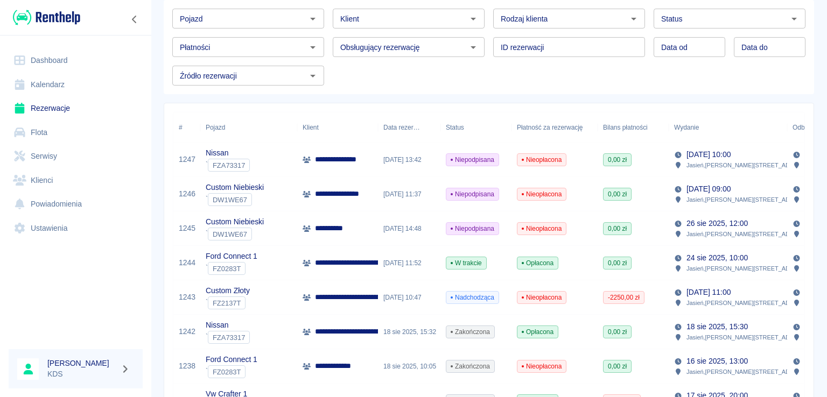
scroll to position [108, 0]
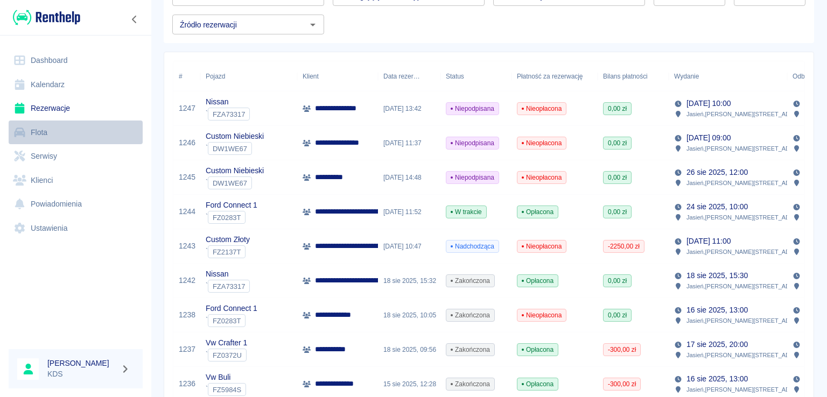
click at [47, 129] on link "Flota" at bounding box center [76, 133] width 134 height 24
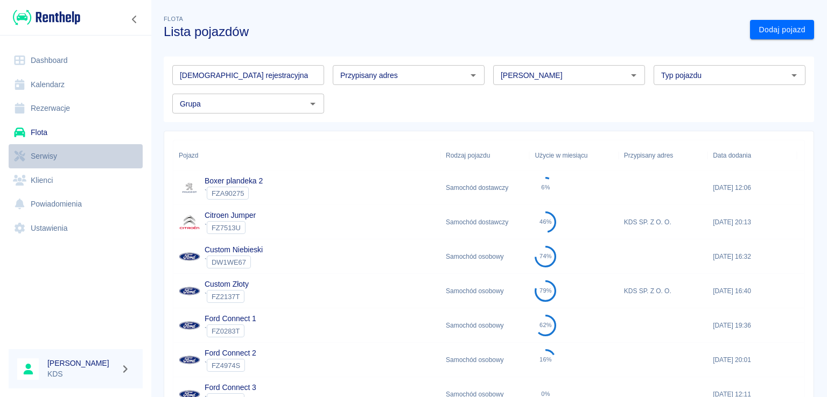
click at [74, 149] on link "Serwisy" at bounding box center [76, 156] width 134 height 24
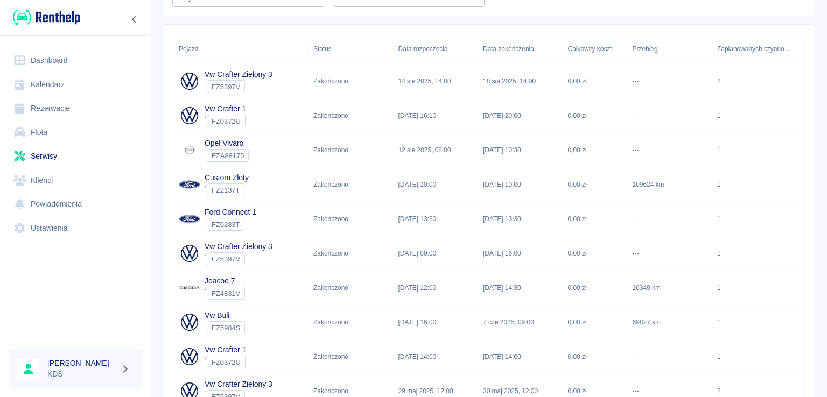
scroll to position [161, 0]
